Goal: Transaction & Acquisition: Obtain resource

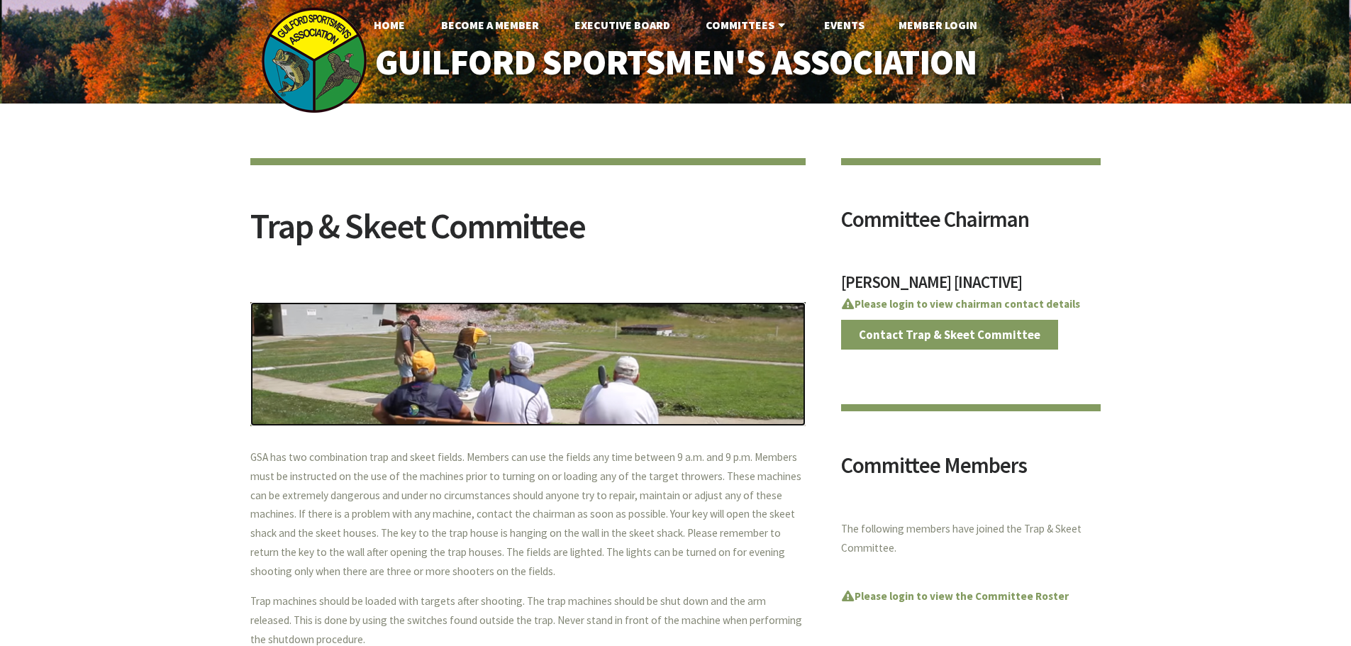
click at [589, 340] on img at bounding box center [527, 364] width 555 height 124
click at [581, 360] on img at bounding box center [527, 364] width 555 height 124
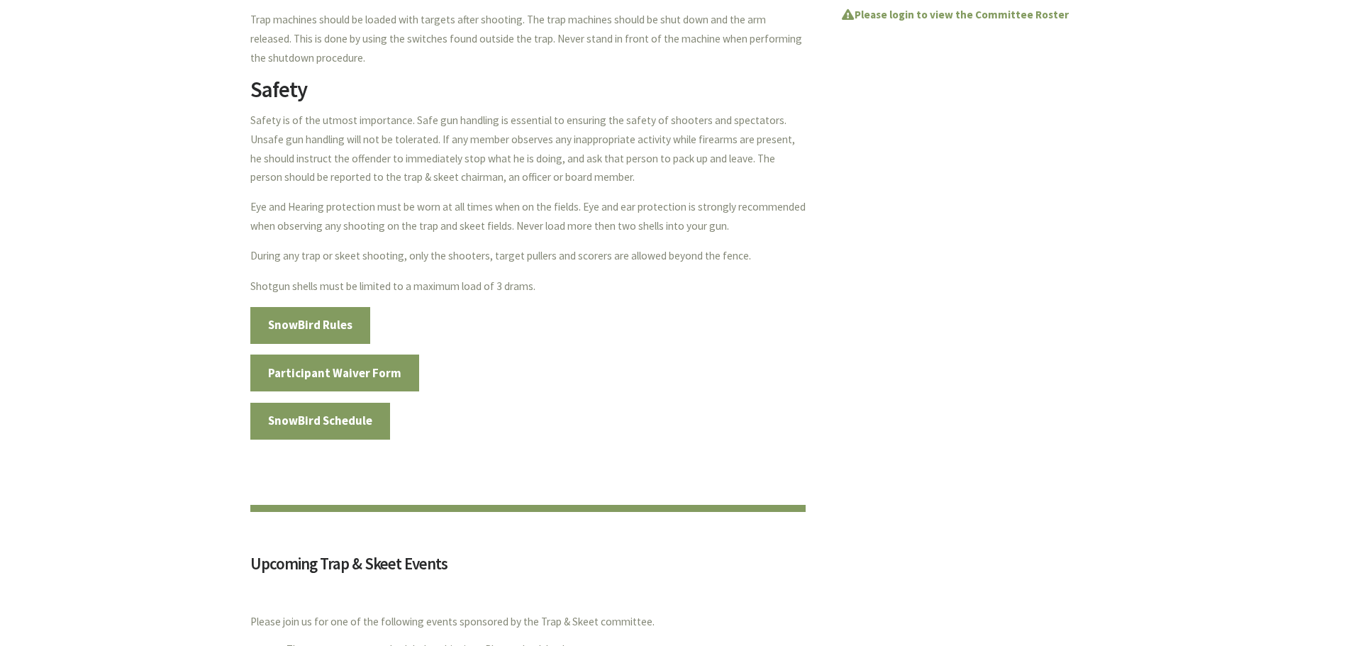
scroll to position [851, 0]
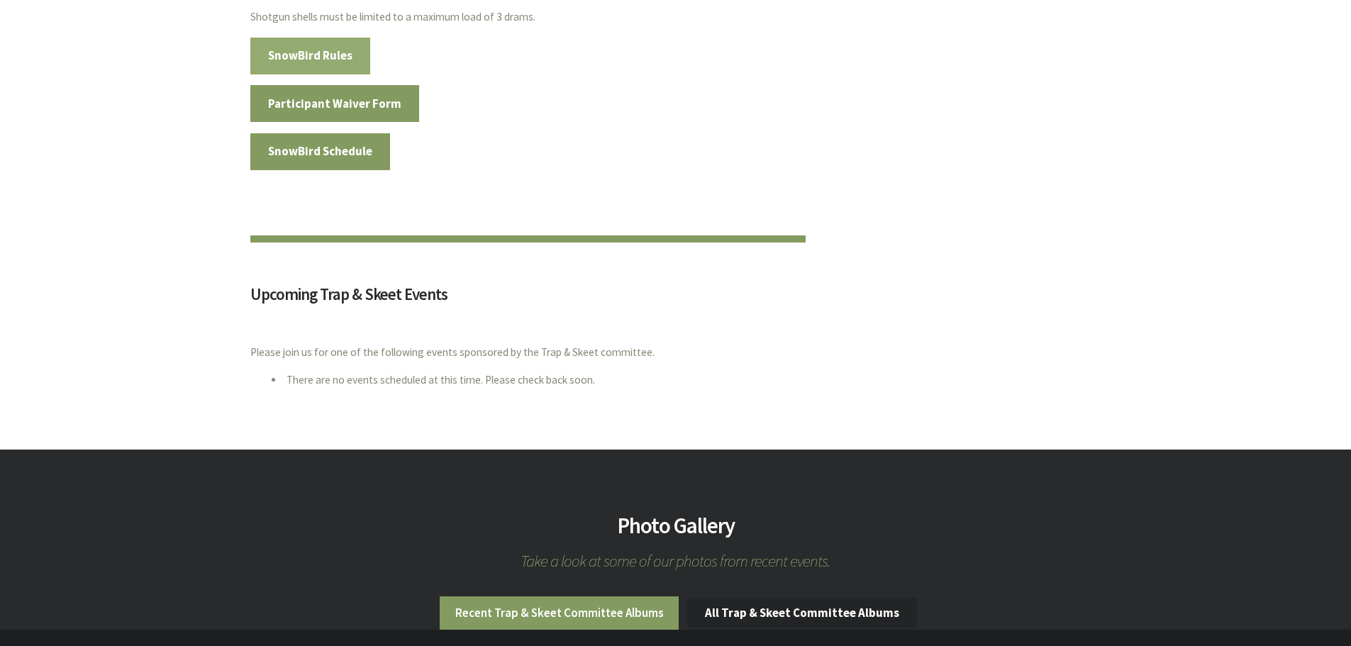
click at [331, 67] on link "SnowBird Rules" at bounding box center [310, 56] width 121 height 37
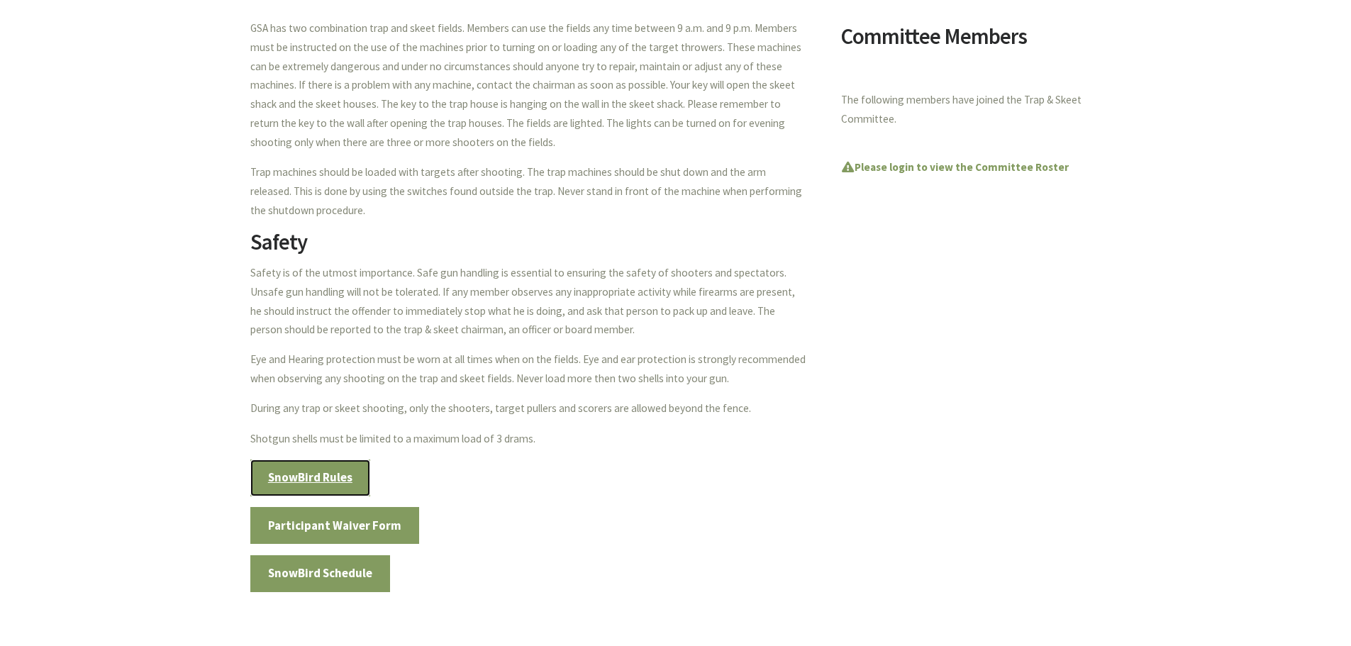
scroll to position [567, 0]
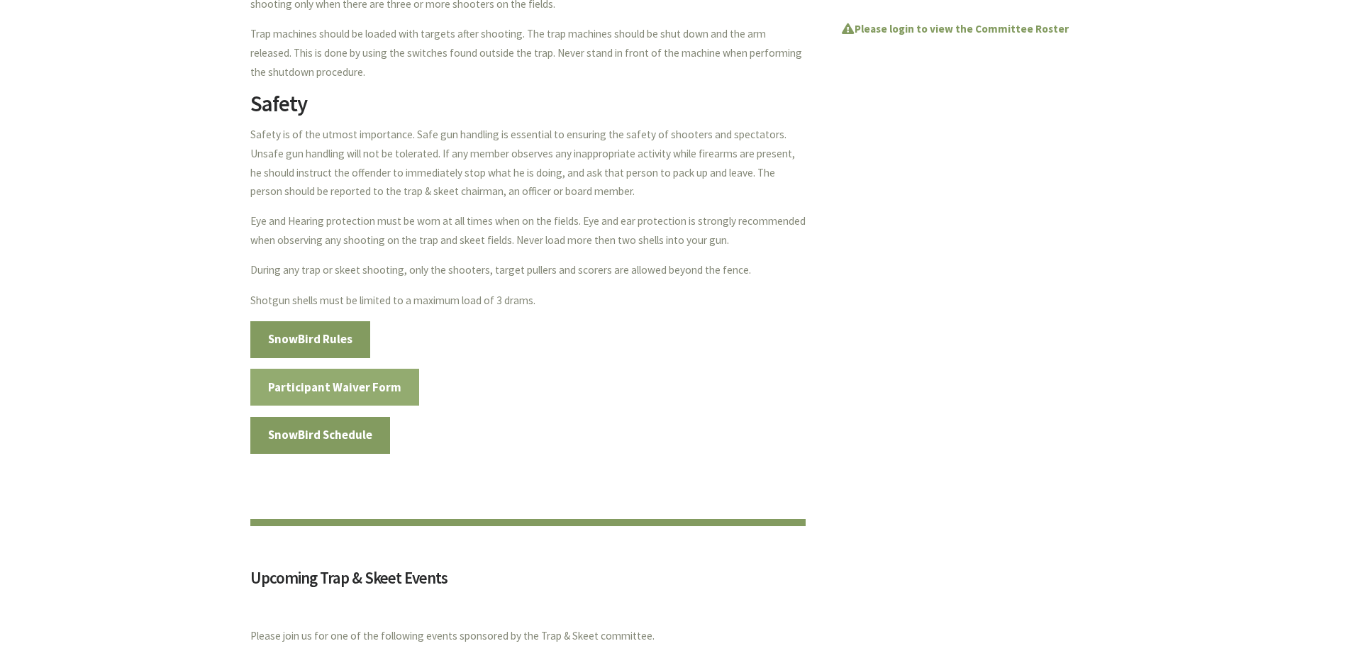
click at [371, 393] on link "Participant Waiver Form" at bounding box center [334, 387] width 169 height 37
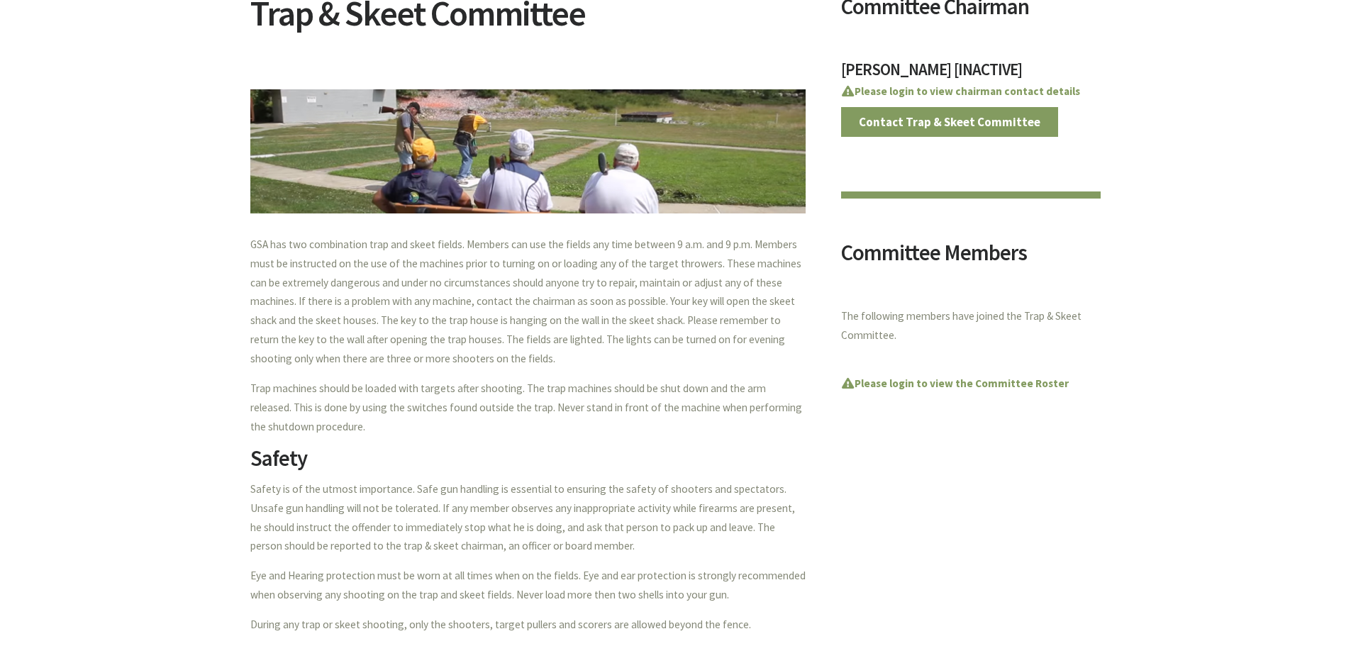
scroll to position [496, 0]
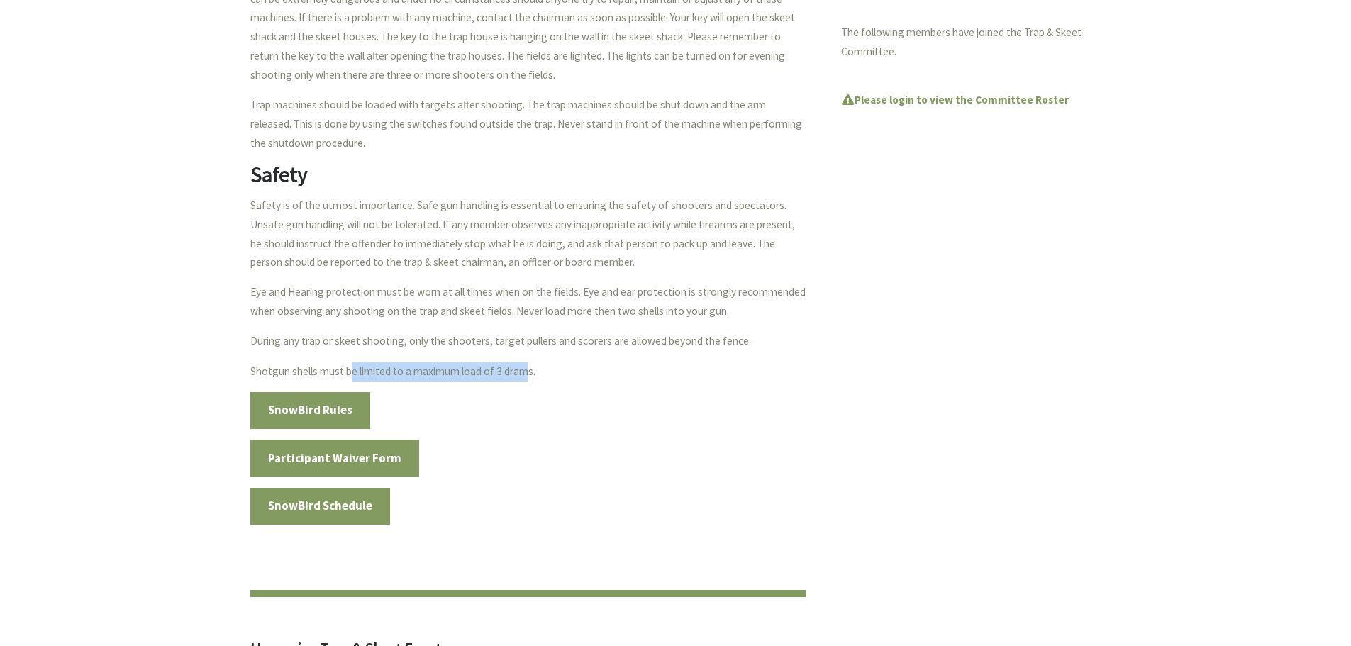
drag, startPoint x: 350, startPoint y: 372, endPoint x: 550, endPoint y: 369, distance: 199.3
click at [525, 363] on p "Shotgun shells must be limited to a maximum load of 3 drams." at bounding box center [527, 371] width 555 height 19
click at [611, 382] on section "Trap & Skeet Committee GSA has two combination trap and skeet fields. Members c…" at bounding box center [527, 110] width 555 height 896
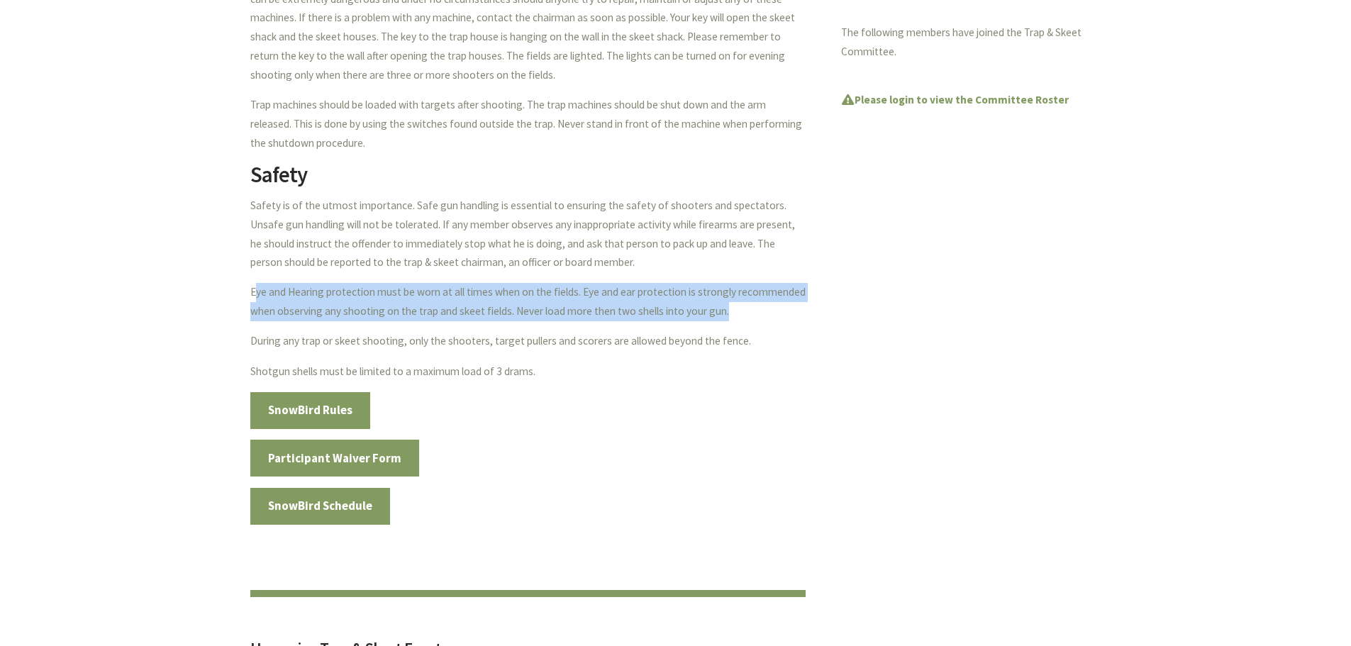
drag, startPoint x: 255, startPoint y: 291, endPoint x: 767, endPoint y: 311, distance: 511.7
click at [767, 311] on p "Eye and Hearing protection must be worn at all times when on the fields. Eye an…" at bounding box center [527, 302] width 555 height 38
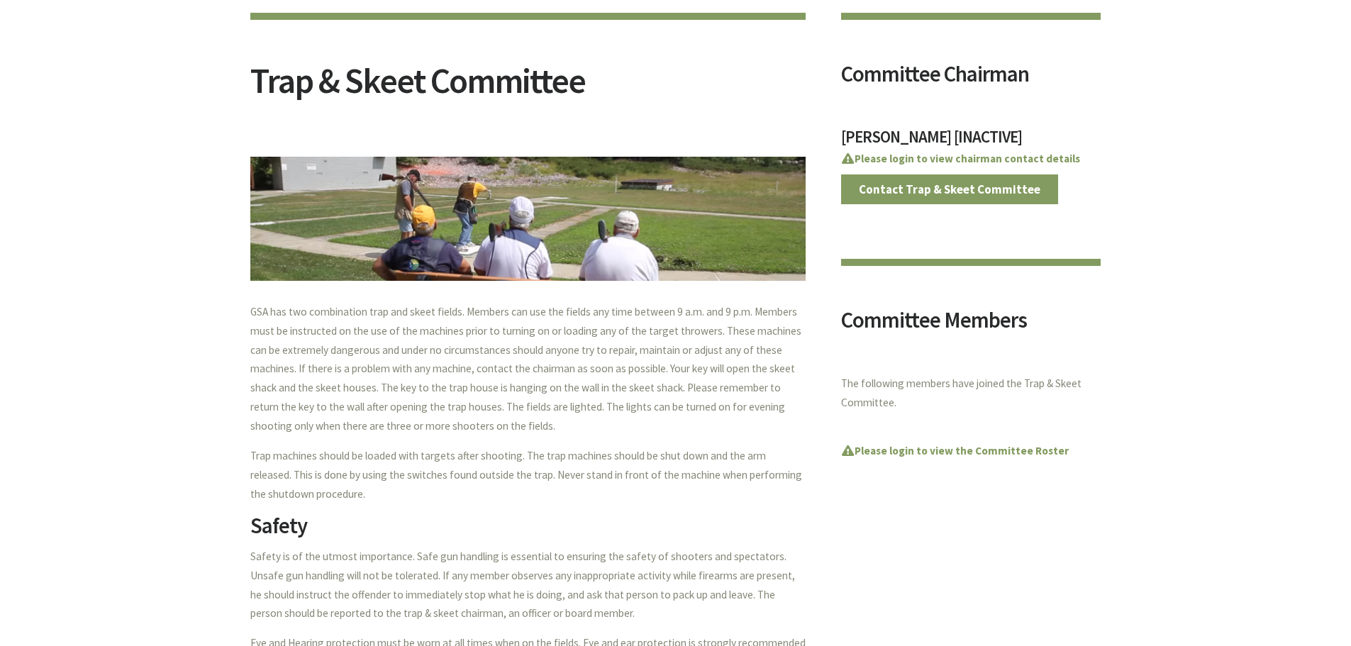
scroll to position [0, 0]
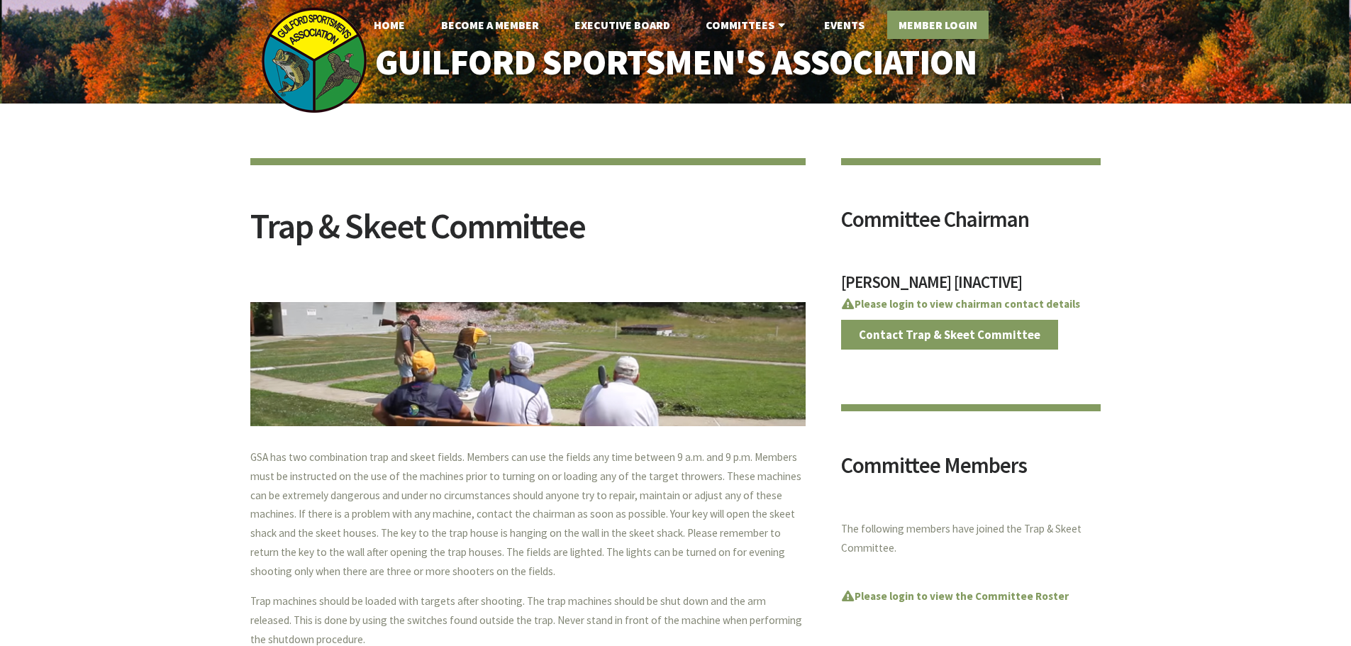
click at [942, 28] on link "Member Login" at bounding box center [937, 25] width 101 height 28
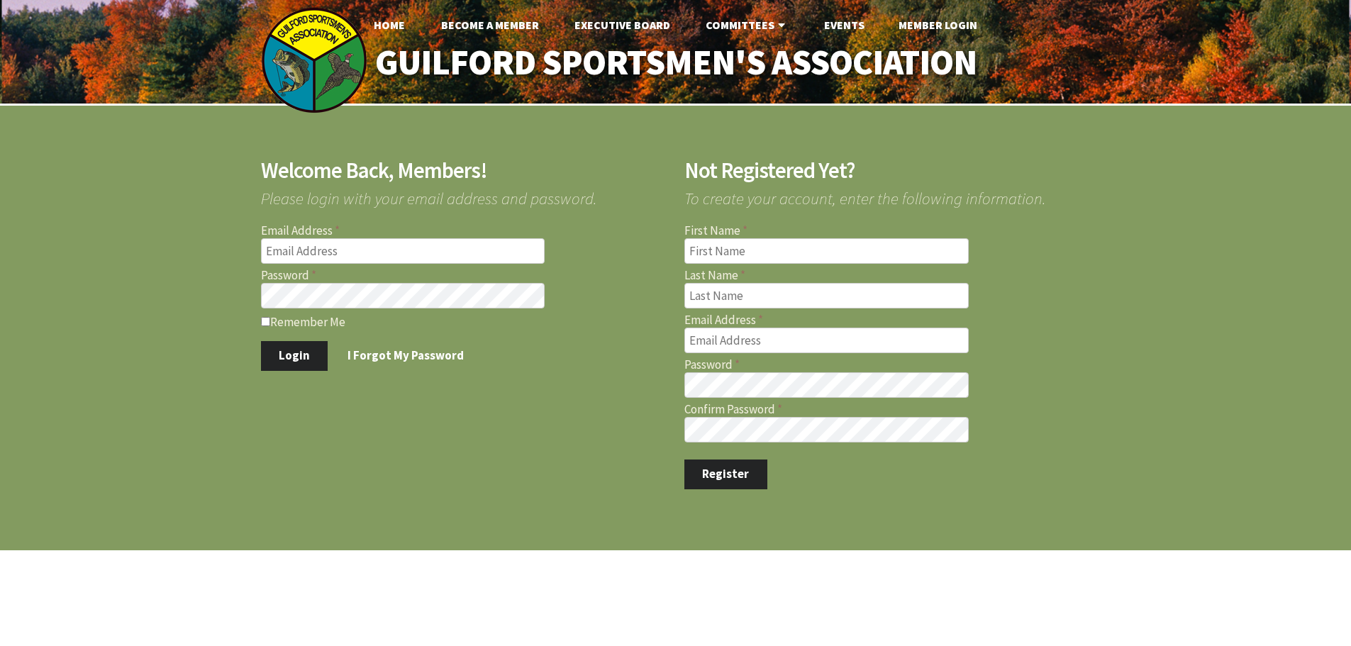
click at [391, 254] on input "Email Address" at bounding box center [403, 251] width 284 height 26
type input "jernst1215@gmail.com"
click at [261, 341] on button "Login" at bounding box center [294, 356] width 67 height 30
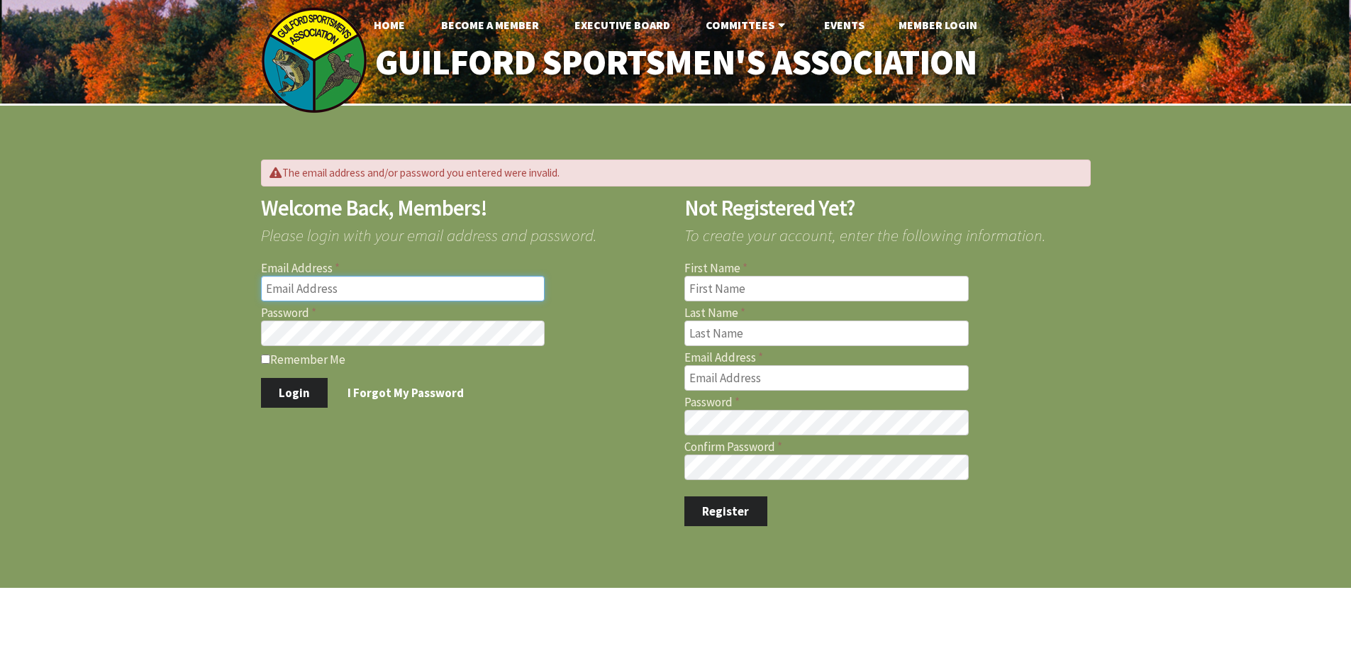
click at [372, 284] on input "Email Address" at bounding box center [403, 289] width 284 height 26
type input "jernst1215@gmail.com"
click at [261, 378] on button "Login" at bounding box center [294, 393] width 67 height 30
click at [360, 284] on input "Email Address" at bounding box center [403, 289] width 284 height 26
type input "jernst1215@gmail.com"
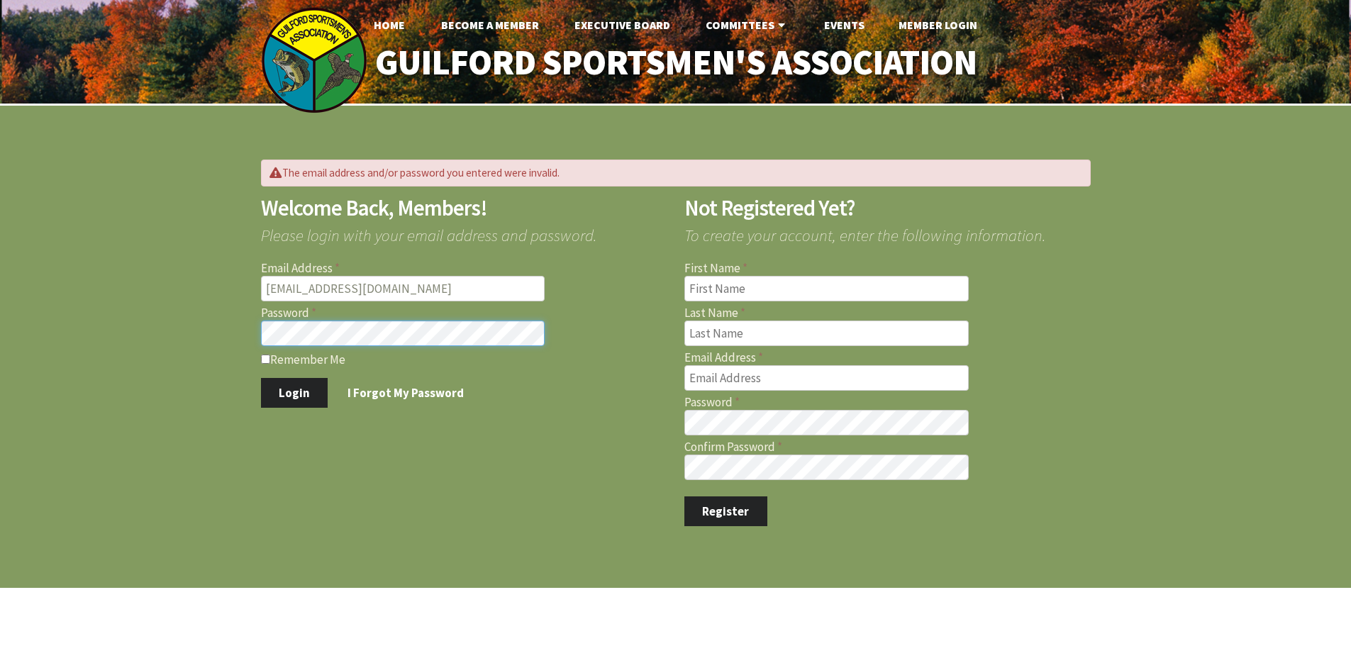
click at [261, 378] on button "Login" at bounding box center [294, 393] width 67 height 30
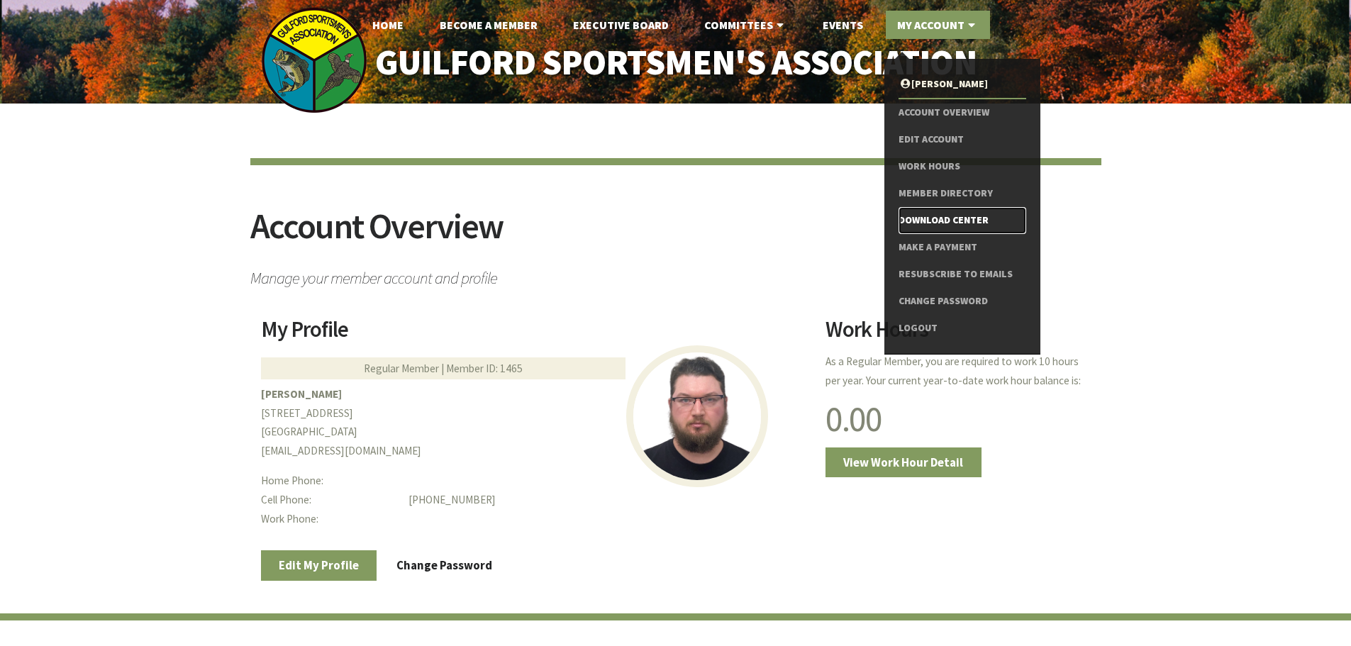
click at [917, 213] on link "Download Center" at bounding box center [962, 220] width 127 height 27
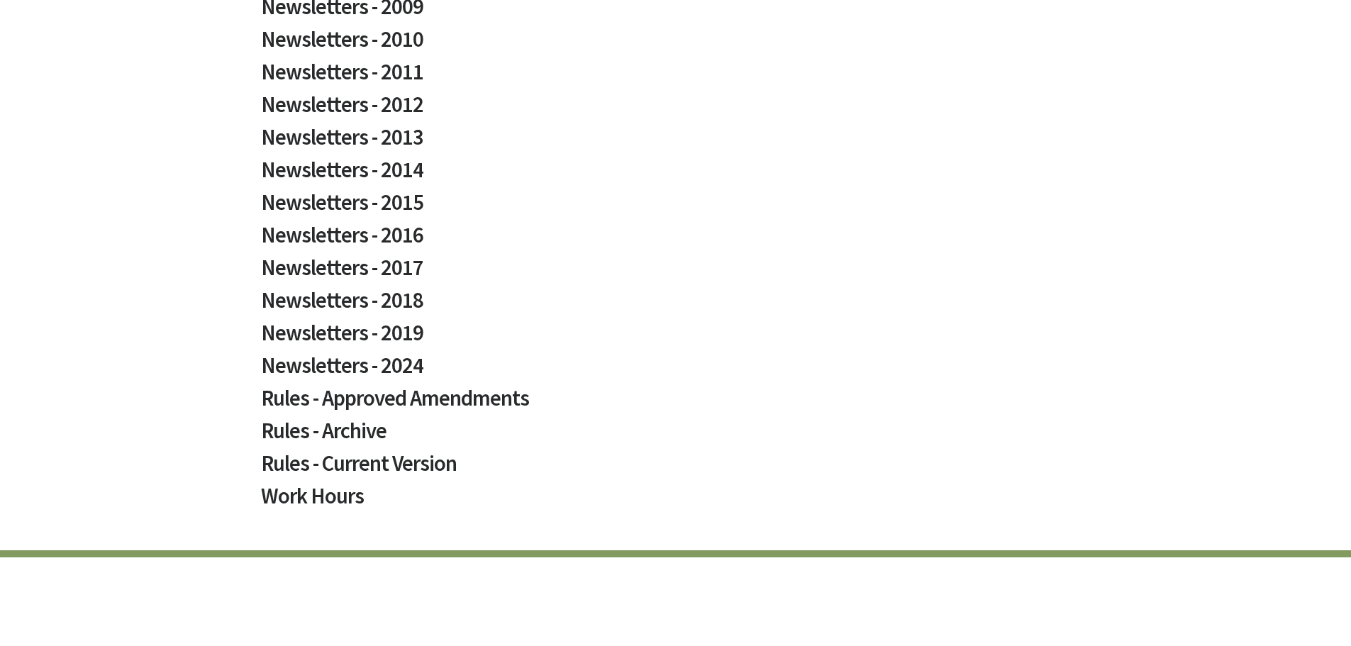
scroll to position [780, 0]
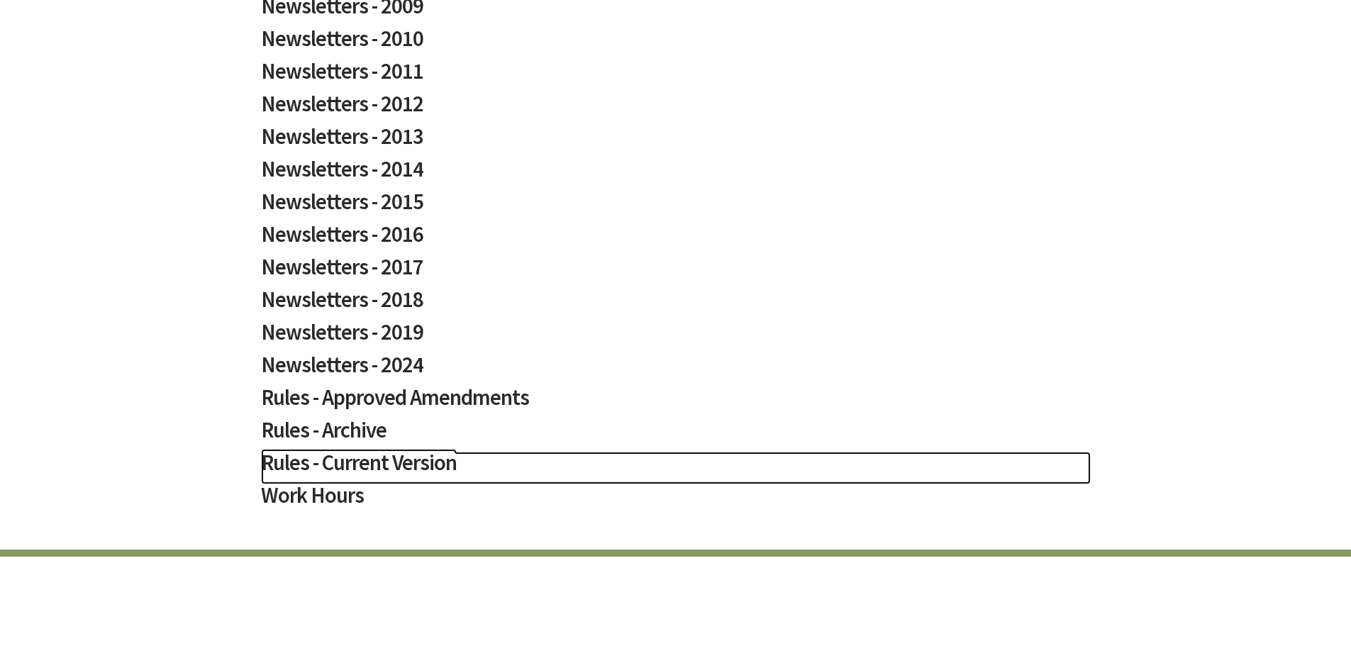
click at [374, 457] on h2 "Rules - Current Version" at bounding box center [676, 468] width 830 height 33
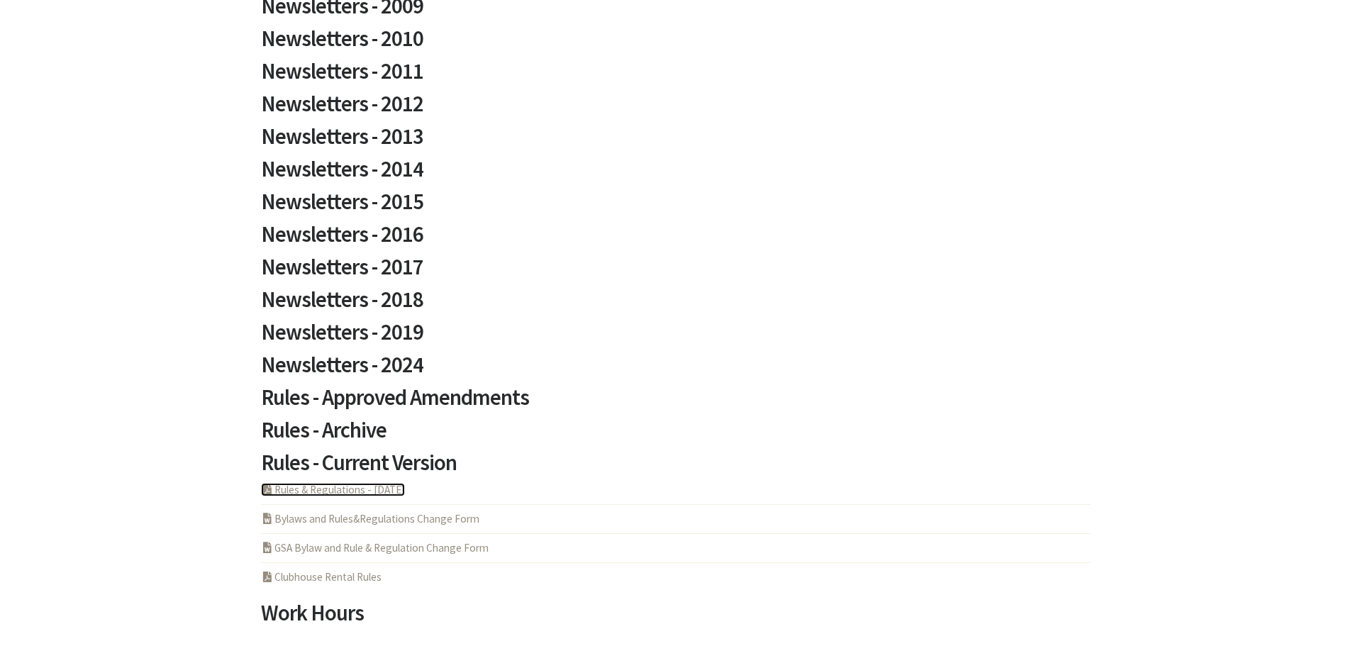
click at [374, 494] on link "PDF Acrobat Document Rules & Regulations - [DATE]" at bounding box center [333, 489] width 144 height 13
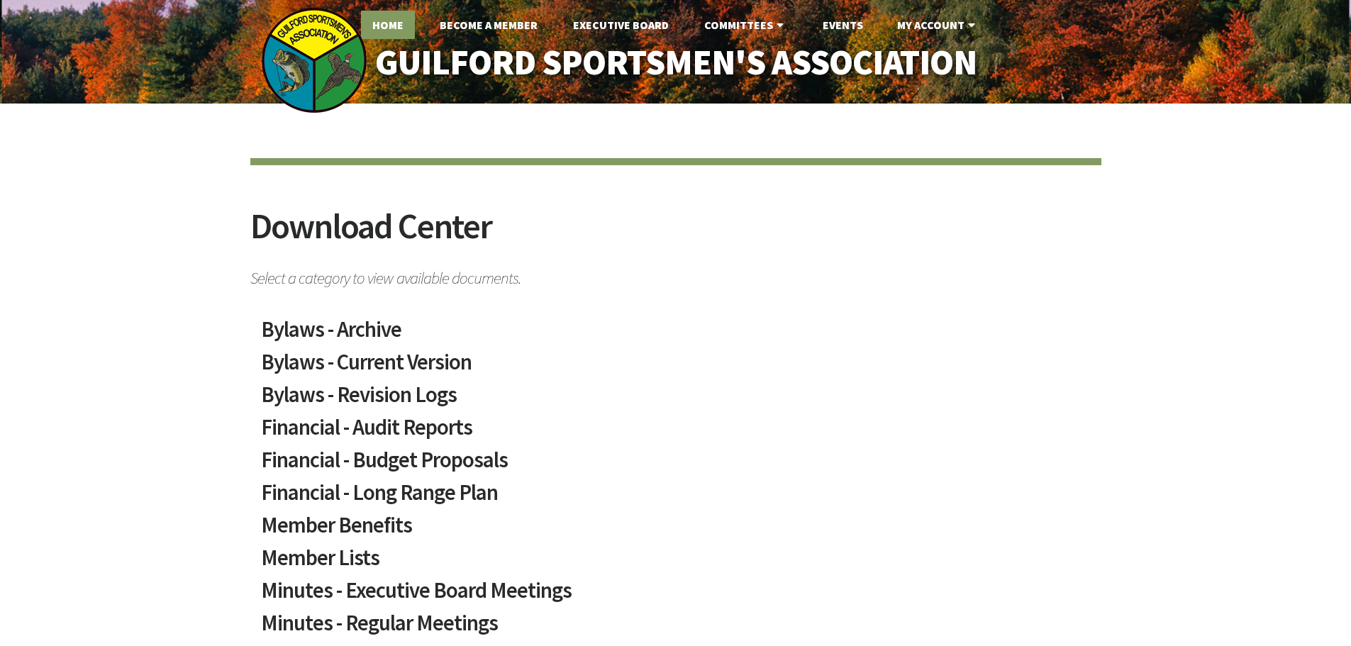
click at [391, 26] on link "Home" at bounding box center [388, 25] width 54 height 28
